Goal: Find specific page/section: Find specific page/section

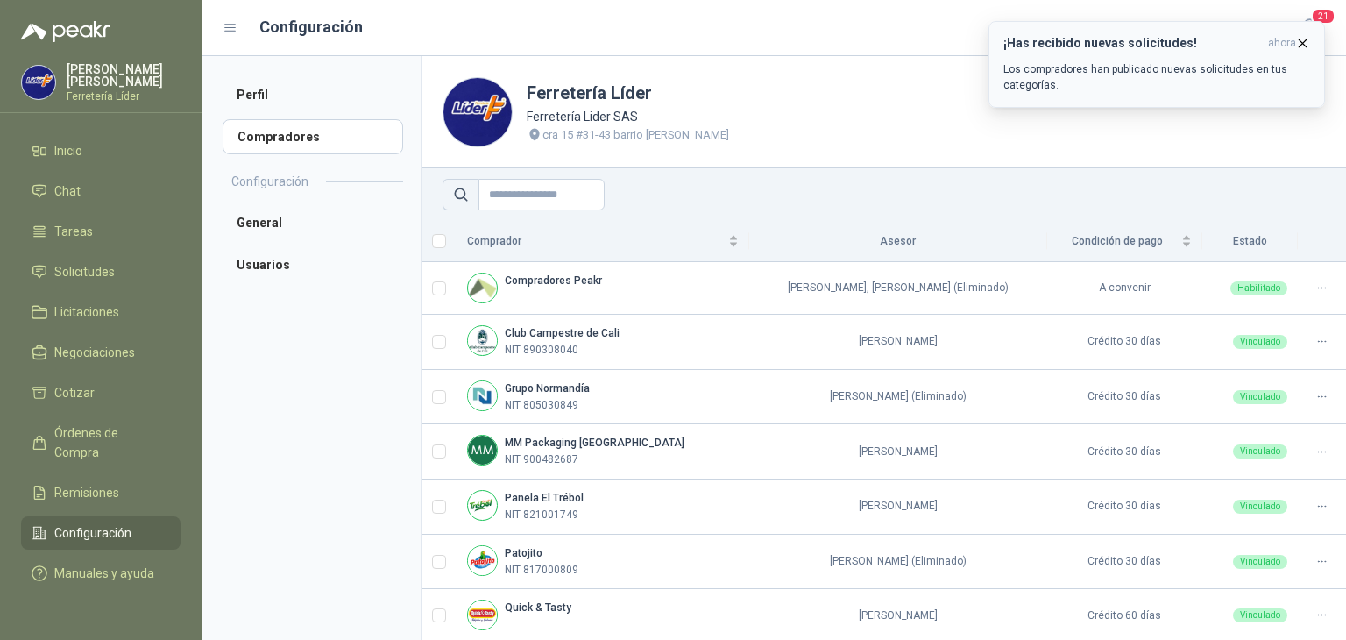
click at [1304, 42] on icon "button" at bounding box center [1302, 43] width 15 height 15
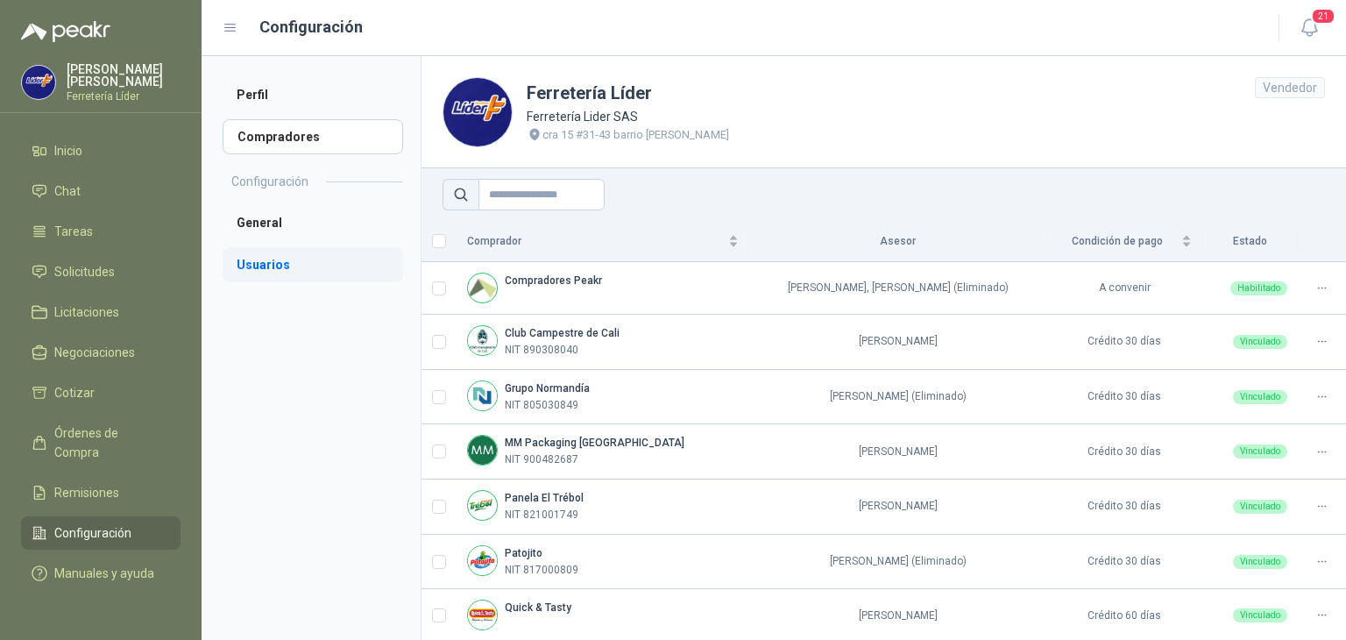
click at [275, 262] on li "Usuarios" at bounding box center [313, 264] width 180 height 35
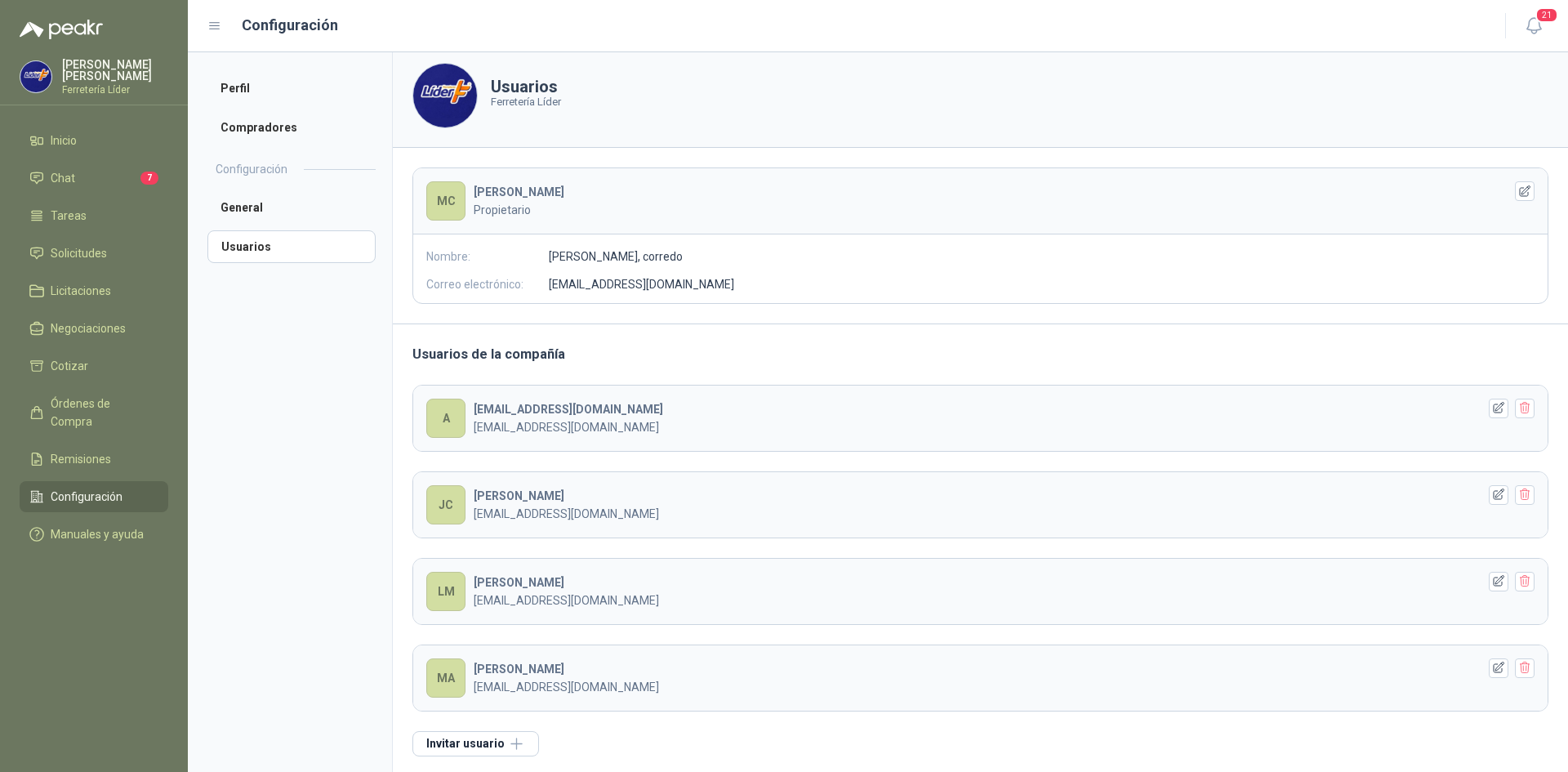
scroll to position [9, 0]
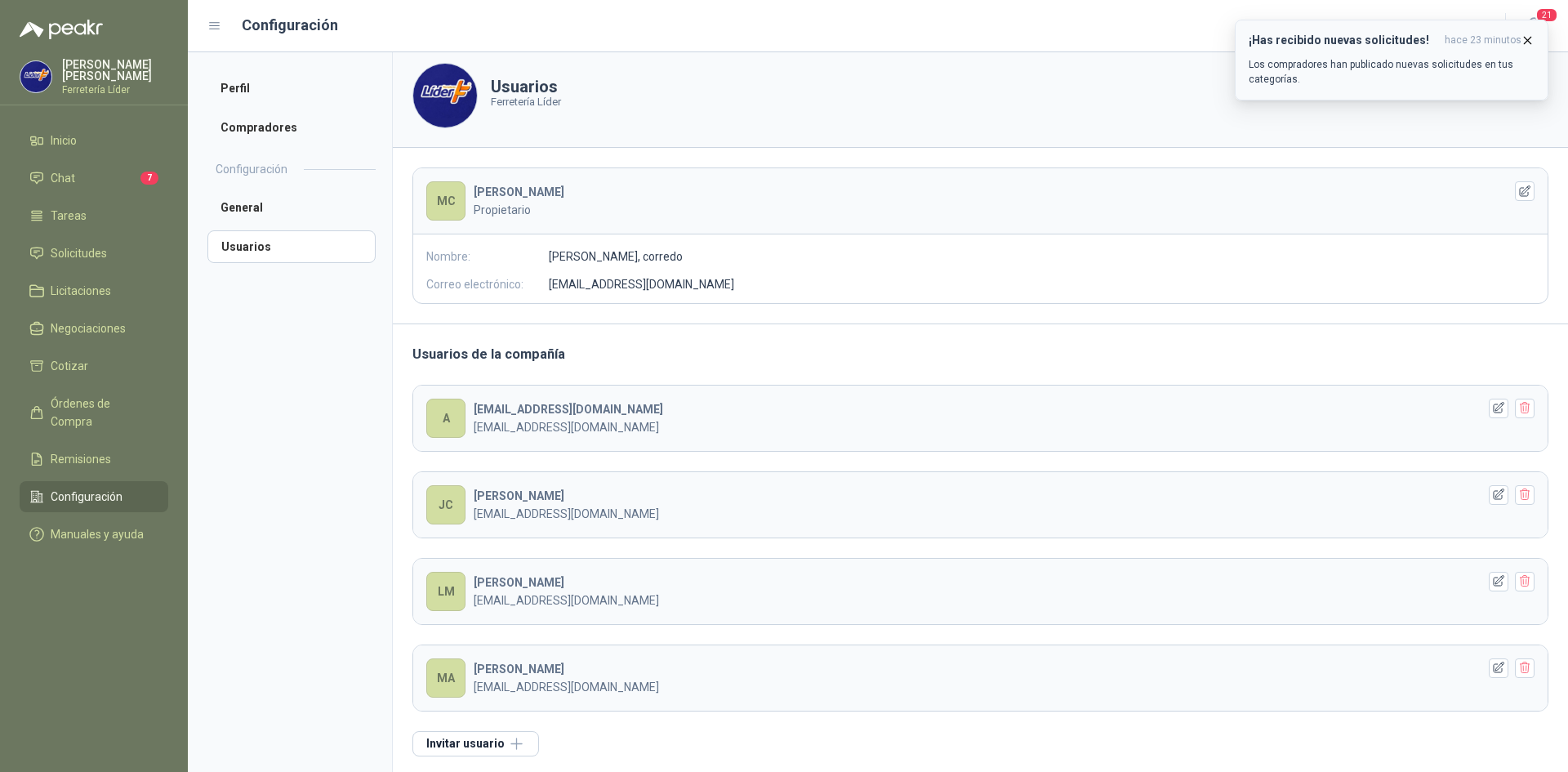
click at [1254, 36] on icon "button" at bounding box center [1527, 40] width 14 height 14
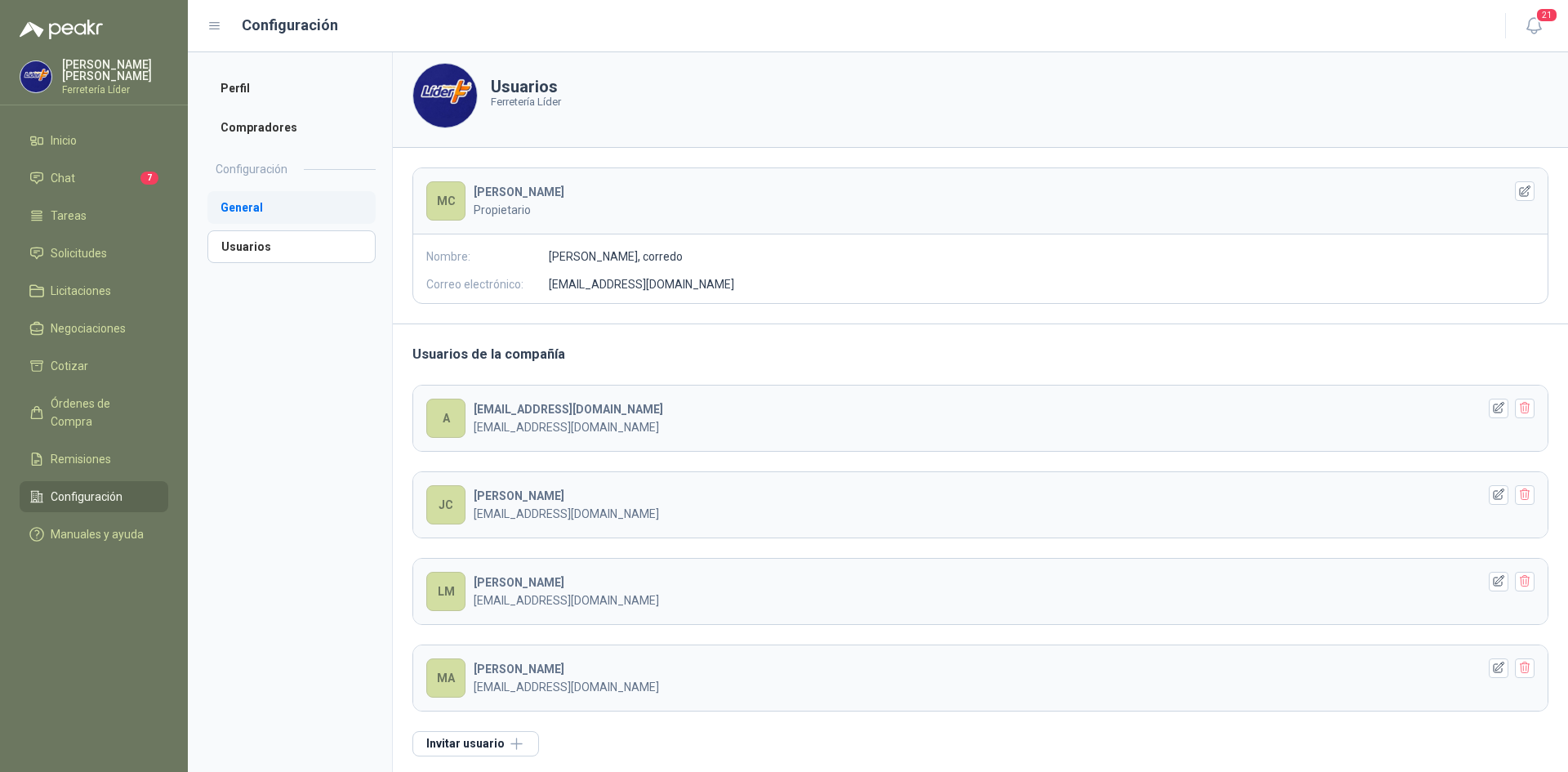
click at [268, 206] on li "General" at bounding box center [292, 207] width 168 height 33
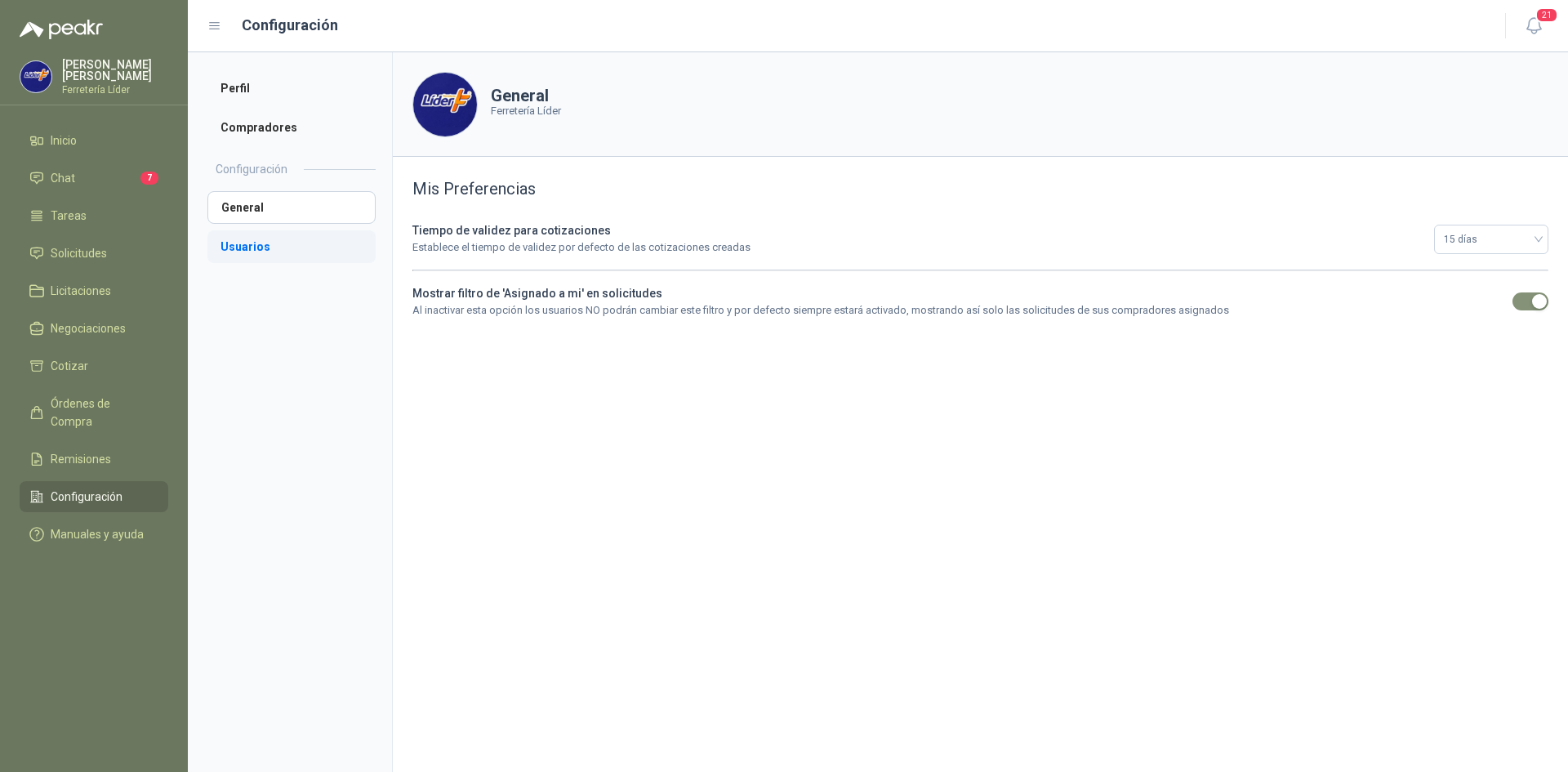
click at [267, 240] on li "Usuarios" at bounding box center [292, 246] width 168 height 33
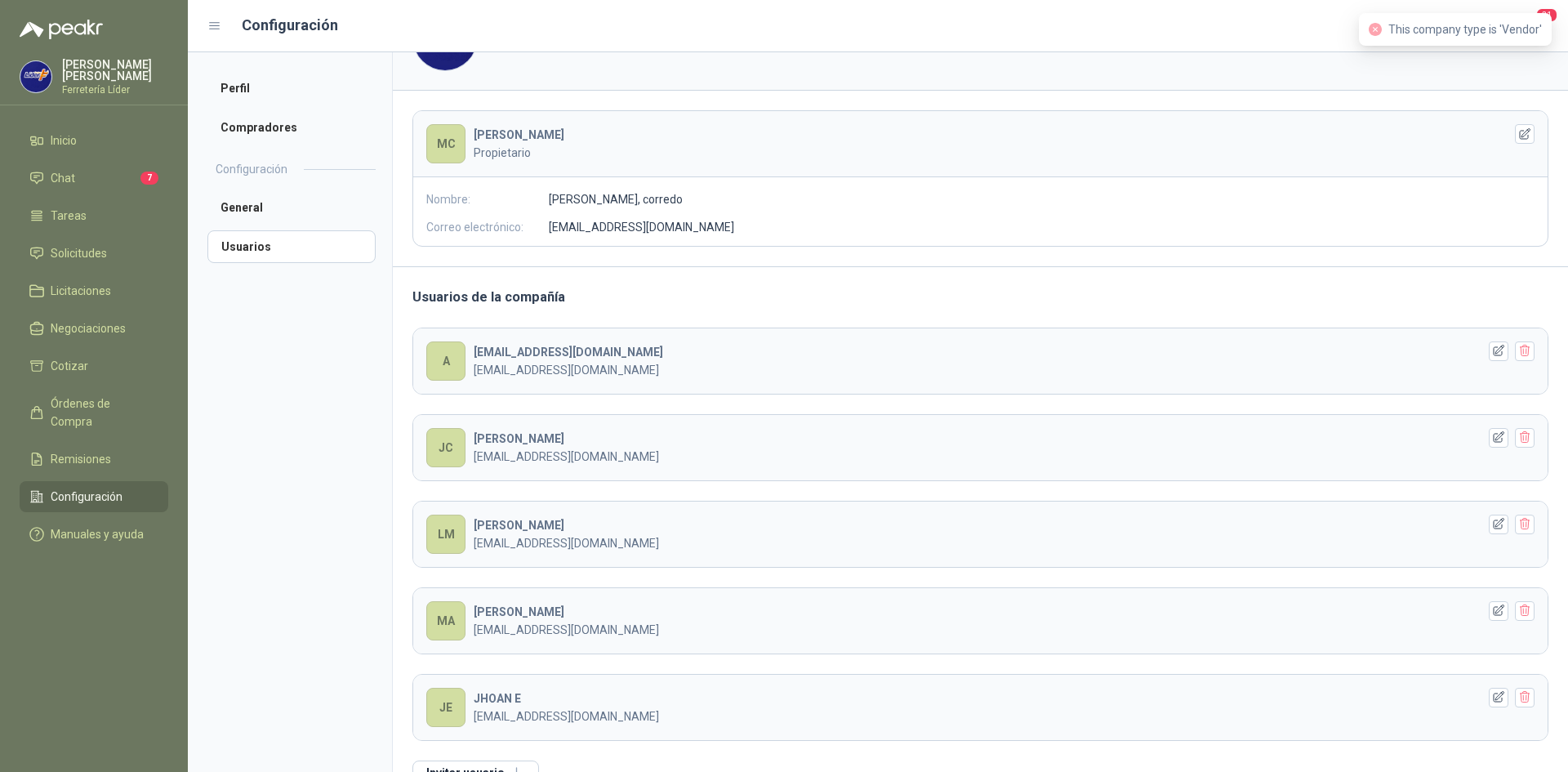
scroll to position [100, 0]
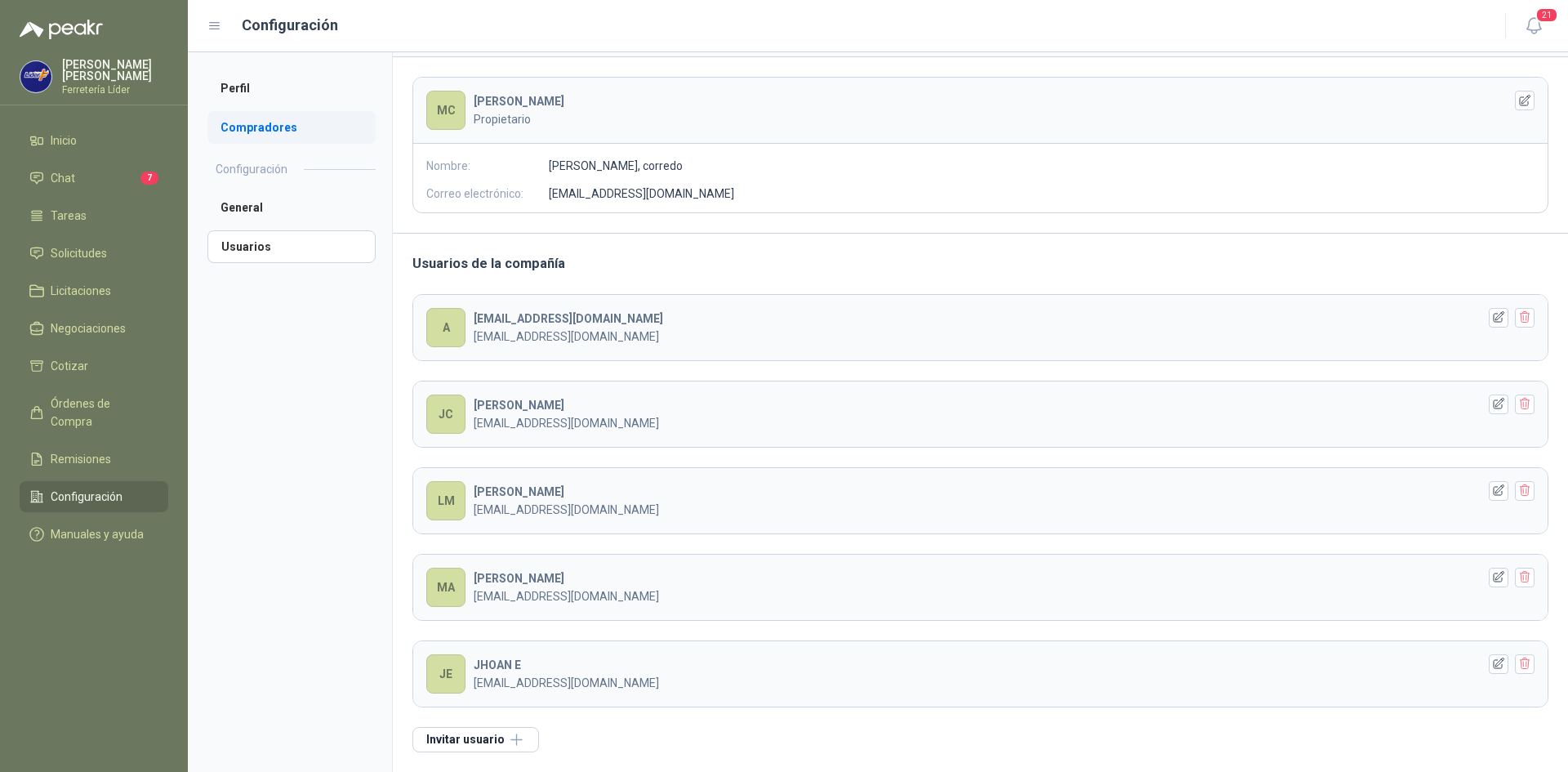
click at [283, 131] on li "Compradores" at bounding box center [292, 127] width 168 height 33
